Goal: Find specific page/section: Find specific page/section

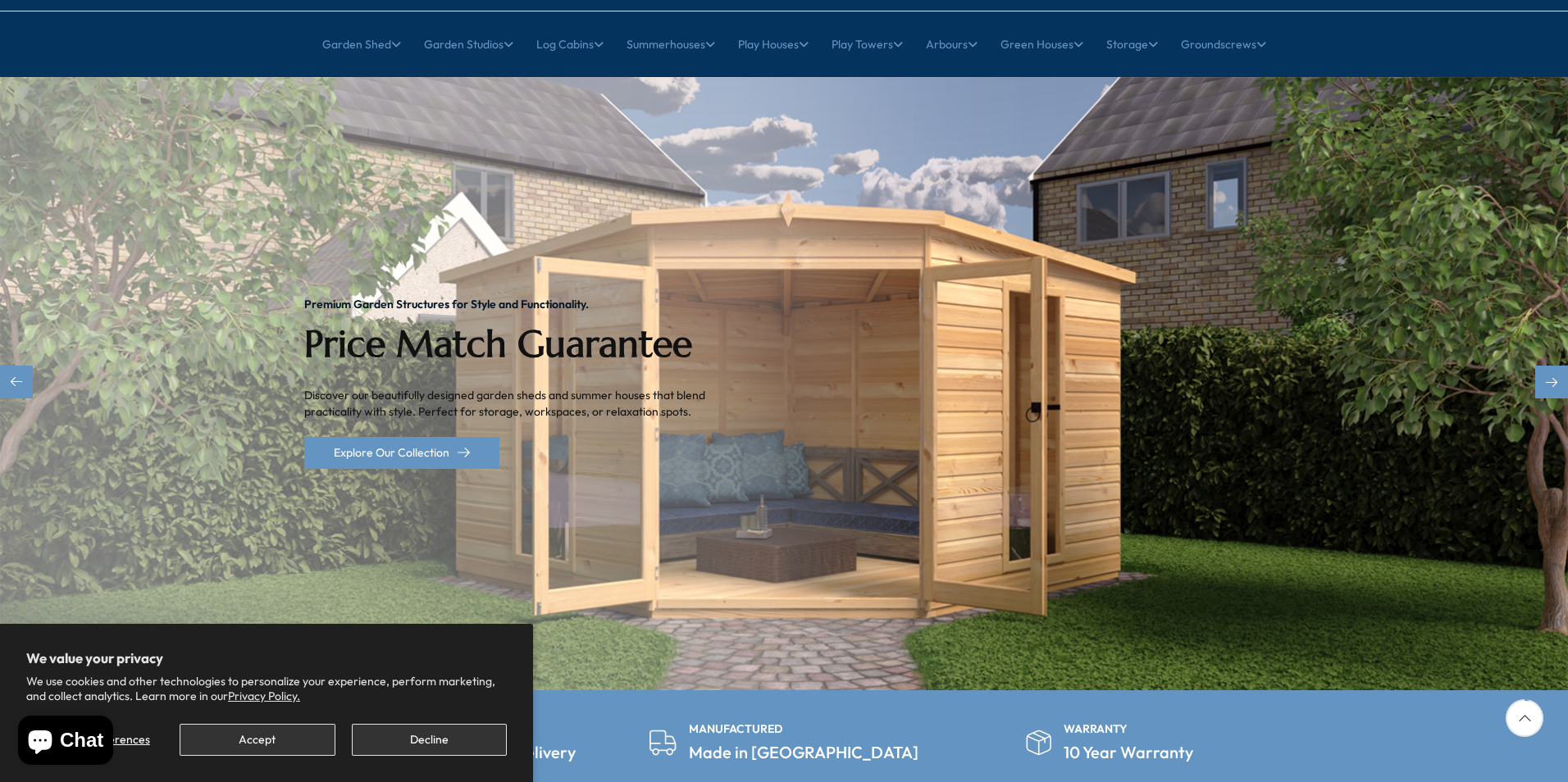
scroll to position [164, 0]
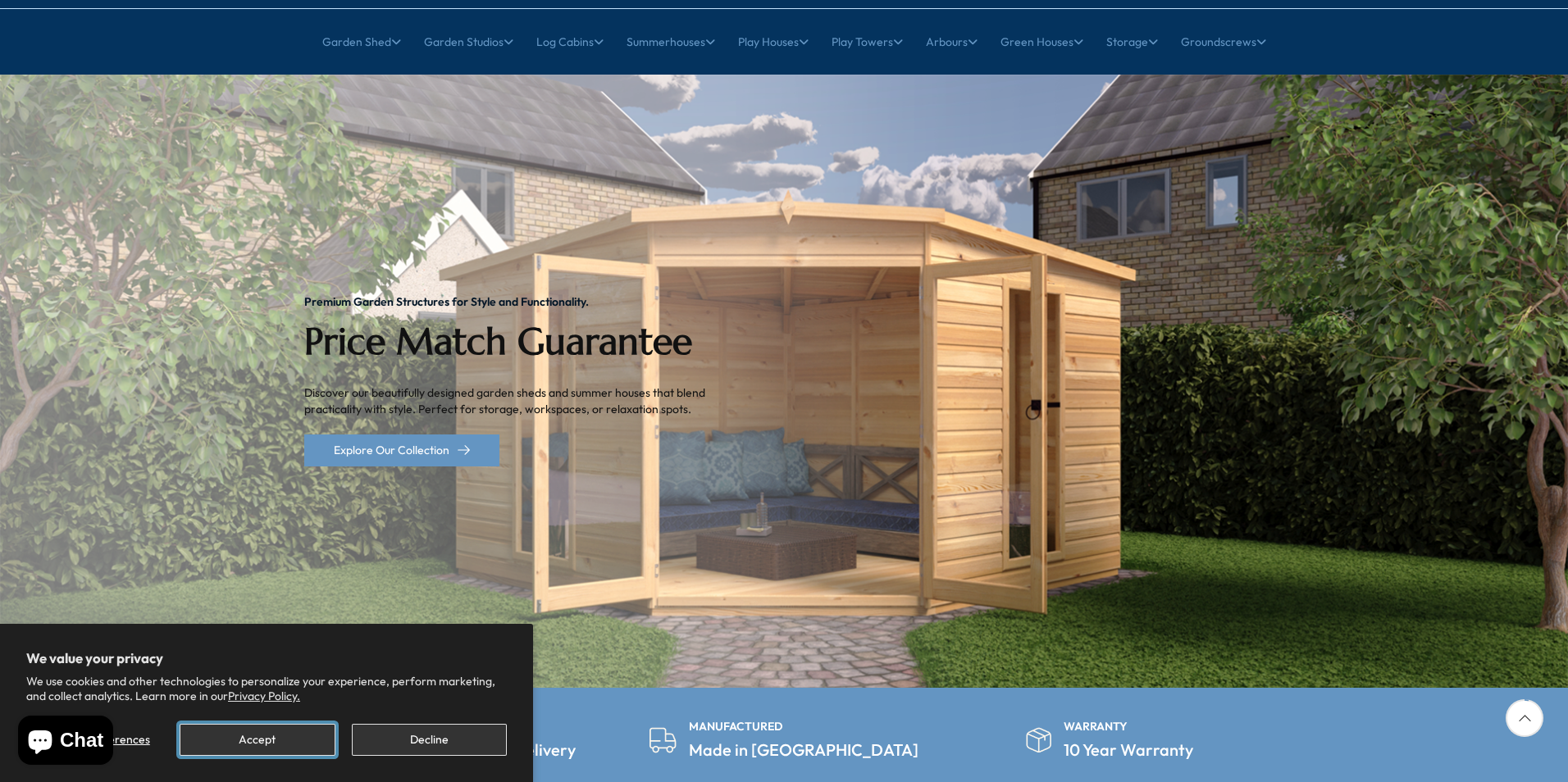
click at [284, 737] on button "Accept" at bounding box center [257, 740] width 155 height 32
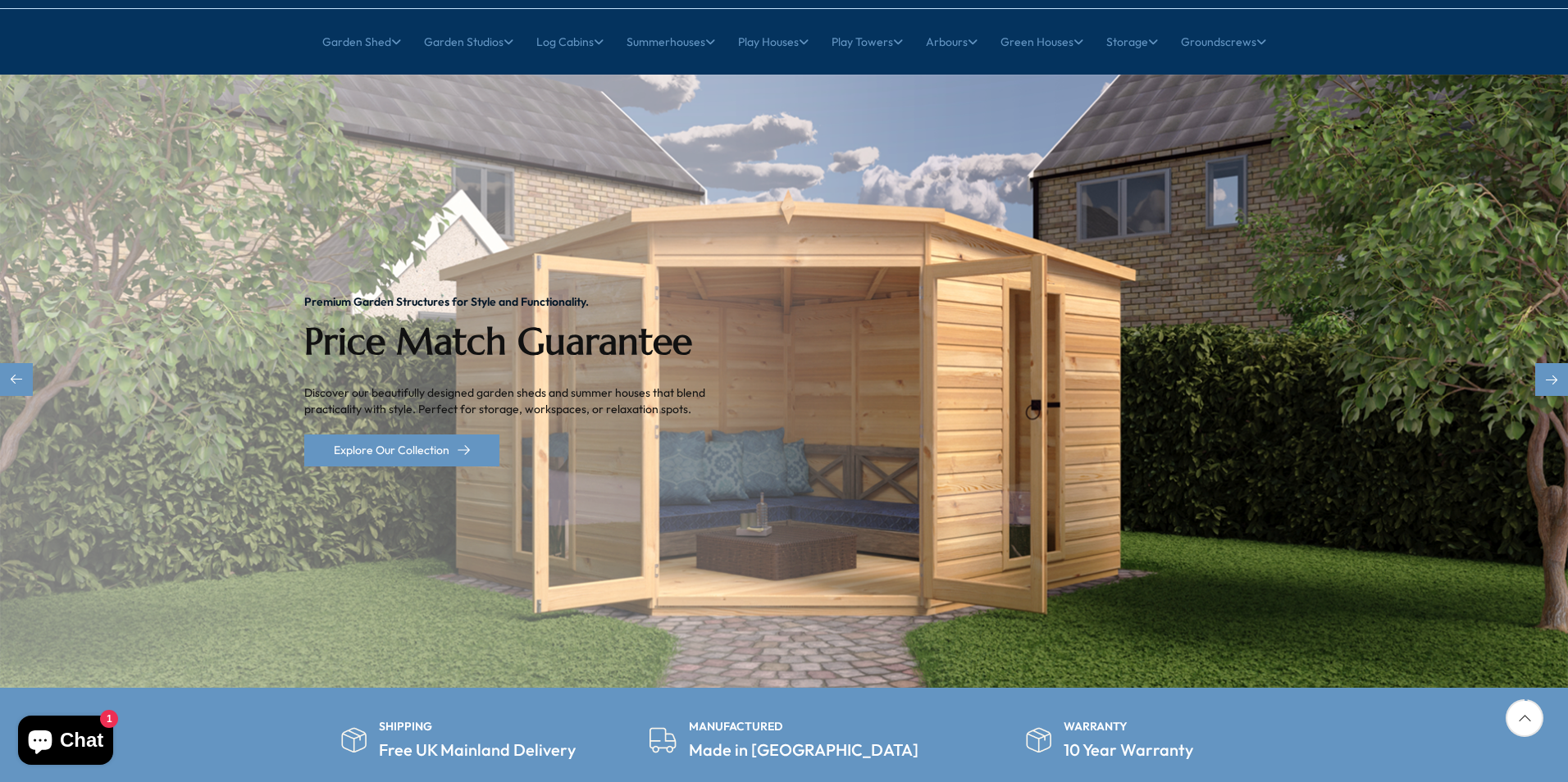
scroll to position [0, 0]
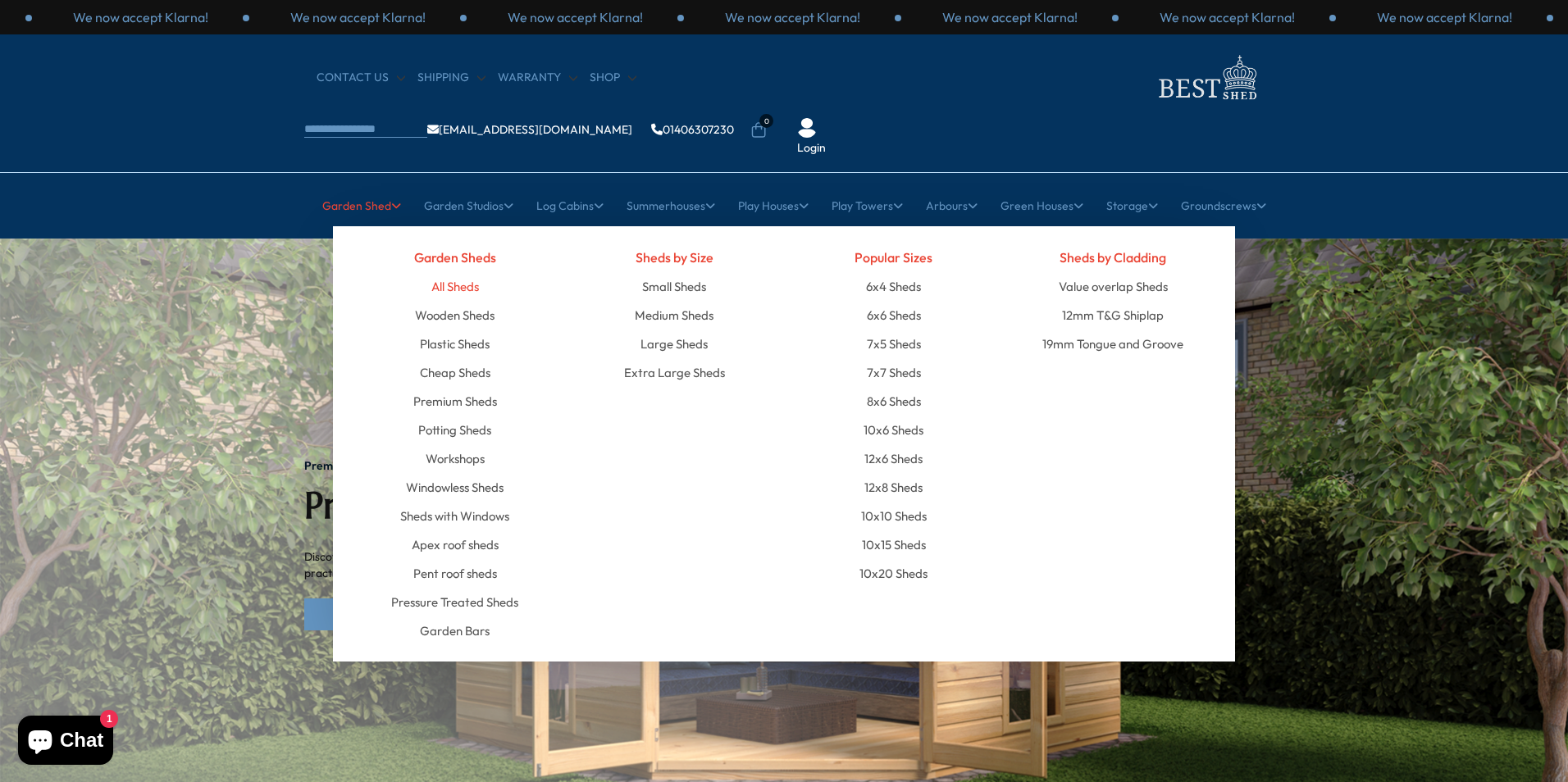
click at [474, 272] on link "All Sheds" at bounding box center [455, 286] width 47 height 29
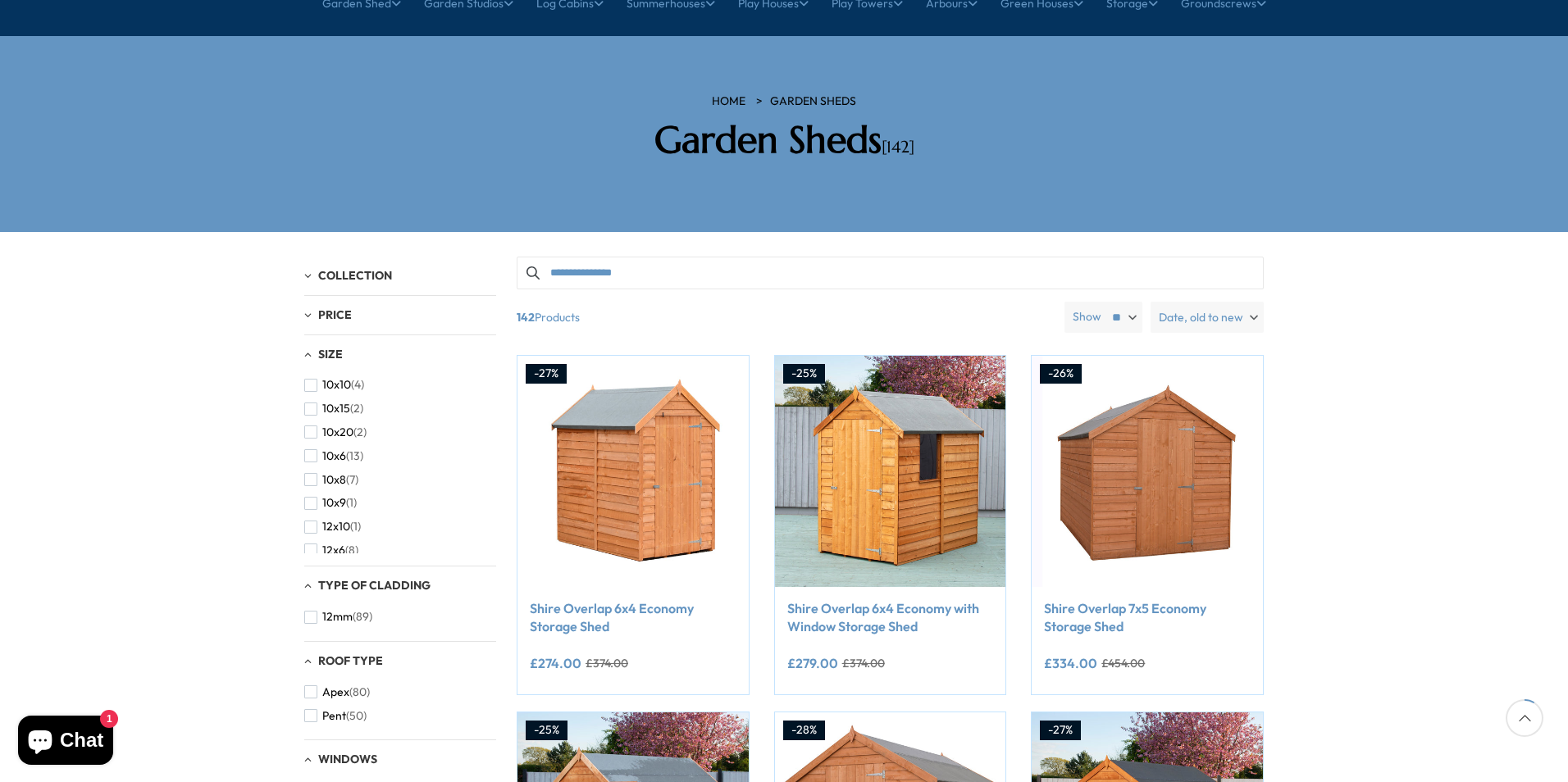
scroll to position [164, 0]
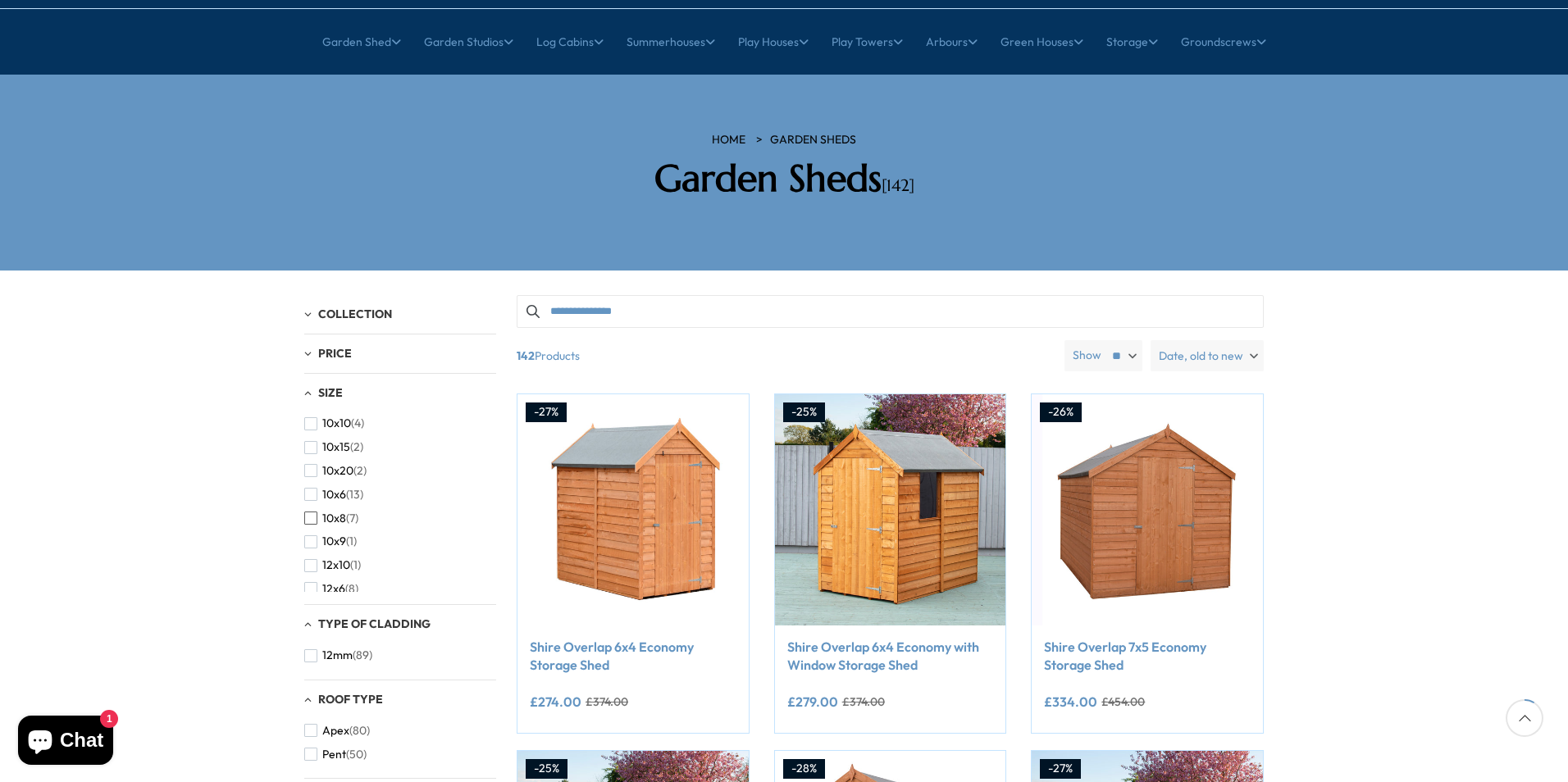
click at [308, 512] on span "button" at bounding box center [311, 519] width 13 height 13
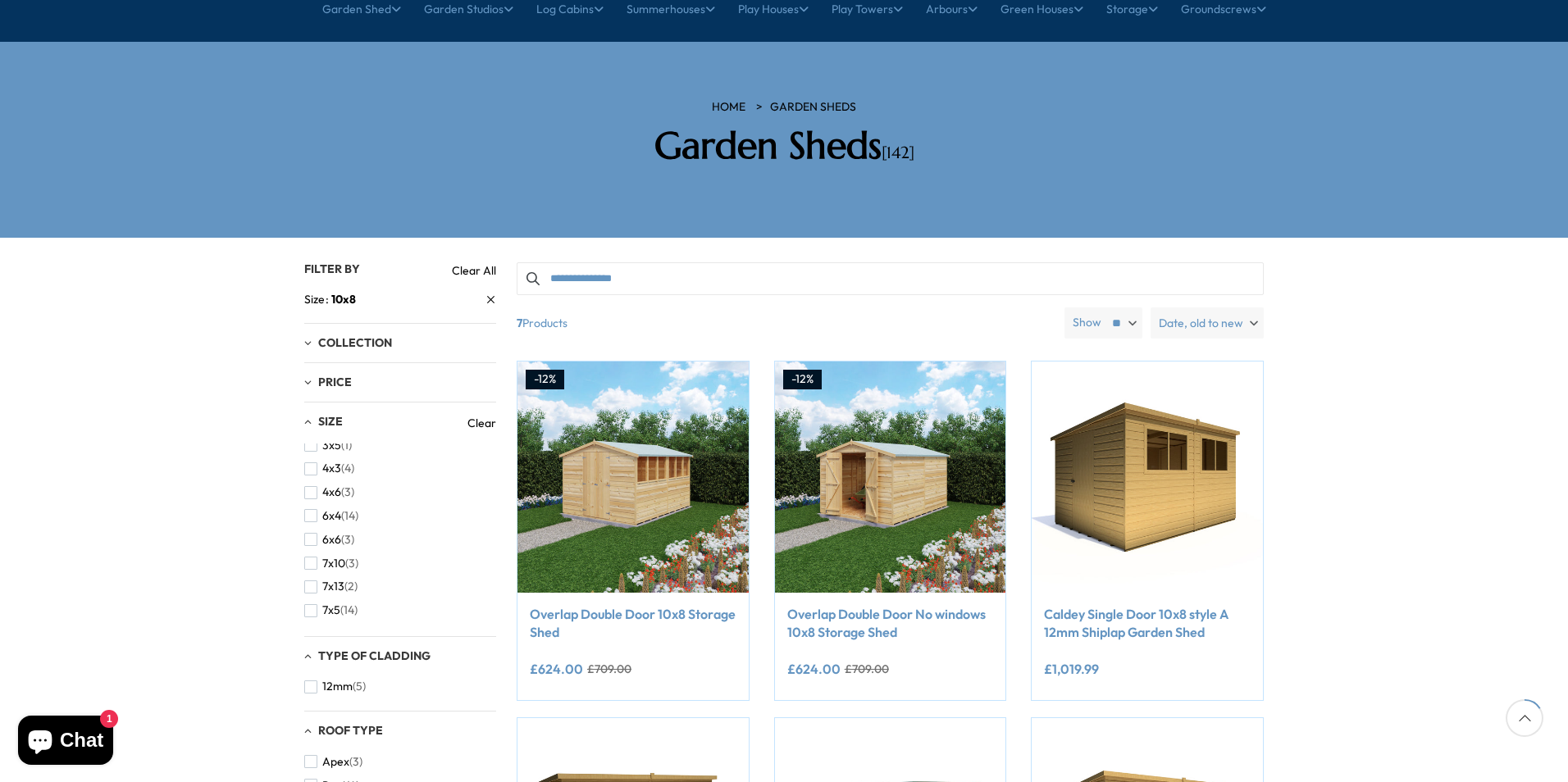
scroll to position [164, 0]
